Goal: Task Accomplishment & Management: Manage account settings

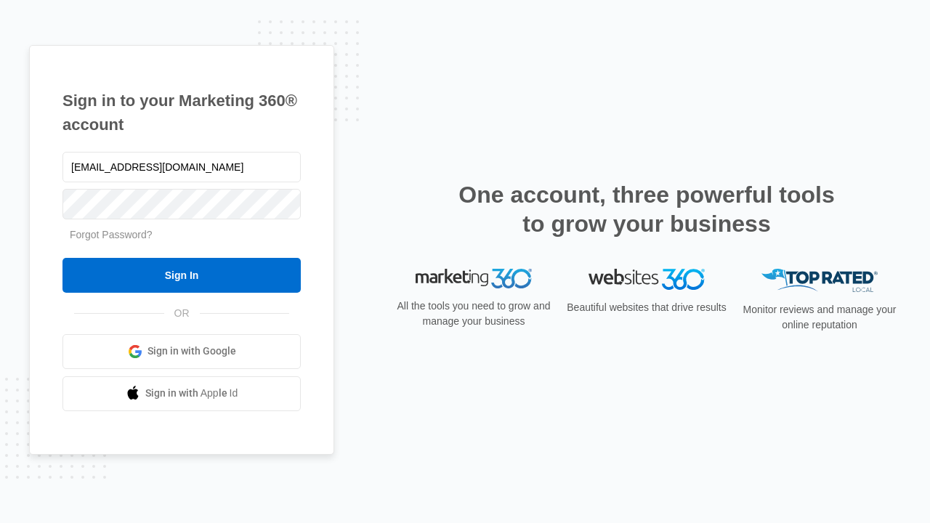
type input "dankie614@gmail.com"
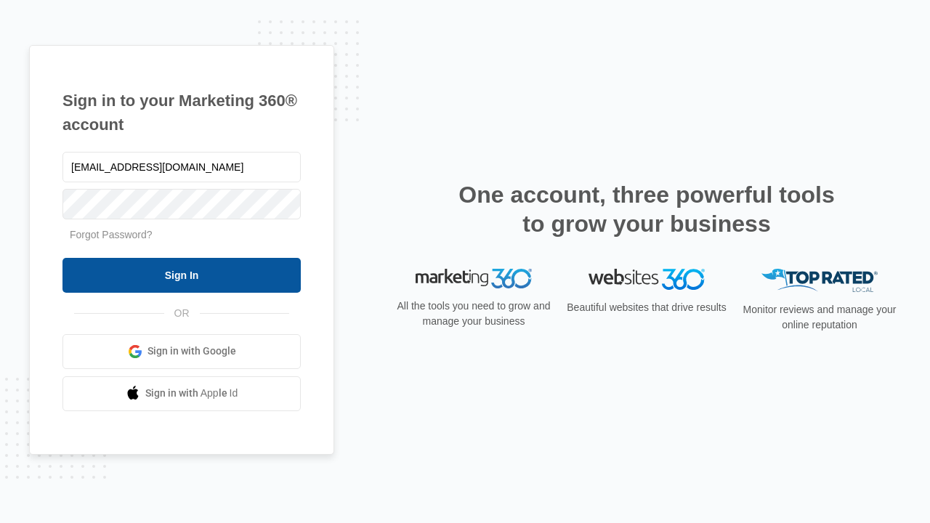
click at [182, 275] on input "Sign In" at bounding box center [181, 275] width 238 height 35
